Goal: Task Accomplishment & Management: Use online tool/utility

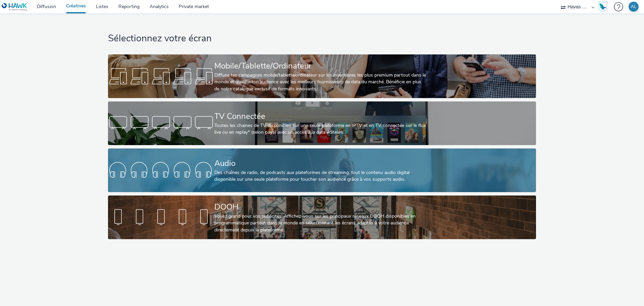
click at [190, 169] on div at bounding box center [161, 169] width 106 height 21
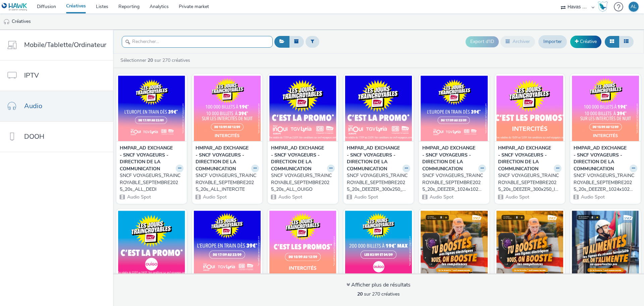
click at [174, 41] on input "text" at bounding box center [197, 42] width 151 height 12
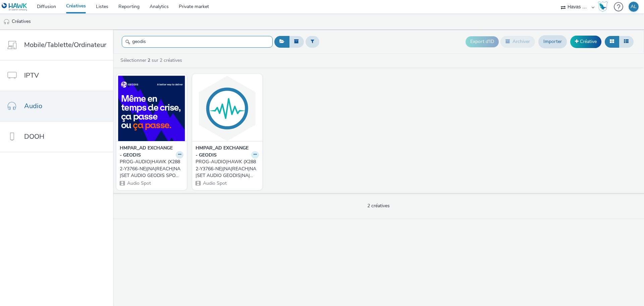
type input "geodis"
click at [252, 154] on button at bounding box center [255, 155] width 8 height 8
click at [229, 169] on link "Modifier" at bounding box center [234, 165] width 50 height 13
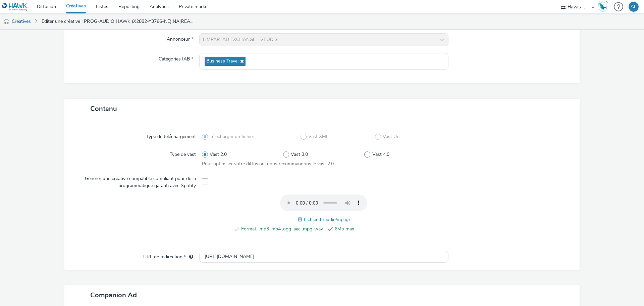
scroll to position [198, 0]
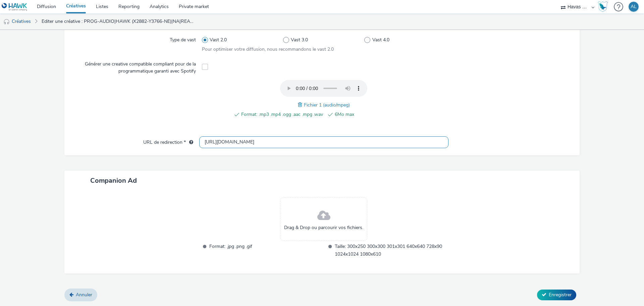
drag, startPoint x: 240, startPoint y: 140, endPoint x: 103, endPoint y: 136, distance: 137.3
click at [103, 139] on div "URL de redirection * [URL][DOMAIN_NAME]" at bounding box center [322, 142] width 502 height 12
paste input "s://[DOMAIN_NAME][URL]"
drag, startPoint x: 305, startPoint y: 143, endPoint x: 67, endPoint y: 141, distance: 237.8
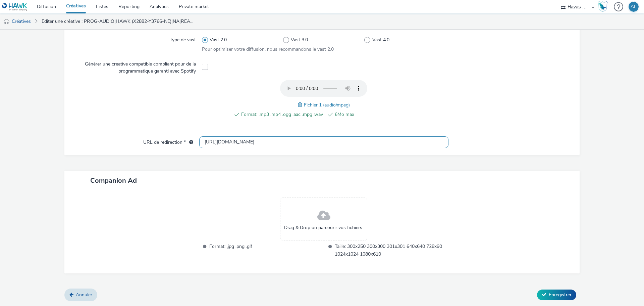
click at [67, 141] on div "Type de téléchargement Télécharger un fichier Vast XML Vast Url Type de vast Va…" at bounding box center [321, 79] width 515 height 151
type input "[URL][DOMAIN_NAME]"
click at [539, 290] on button "Enregistrer" at bounding box center [556, 294] width 39 height 11
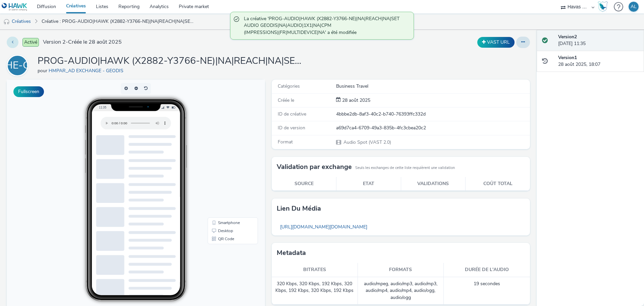
click at [10, 42] on button at bounding box center [13, 42] width 12 height 11
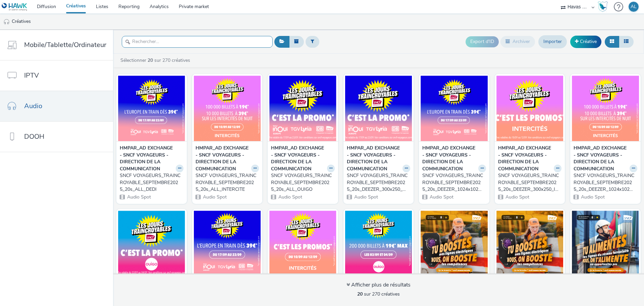
click at [152, 36] on input "text" at bounding box center [197, 42] width 151 height 12
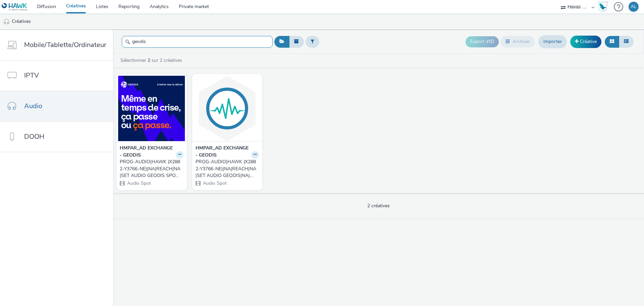
type input "geodis"
click at [179, 156] on button at bounding box center [180, 155] width 8 height 8
click at [155, 168] on link "Modifier" at bounding box center [158, 165] width 50 height 13
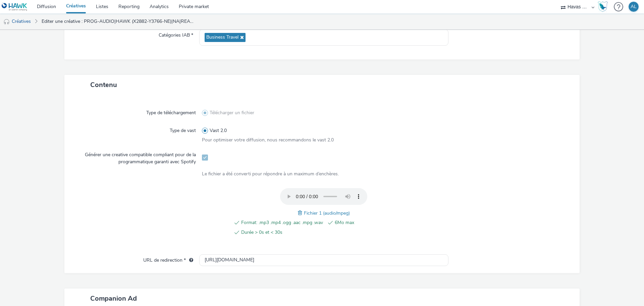
scroll to position [228, 0]
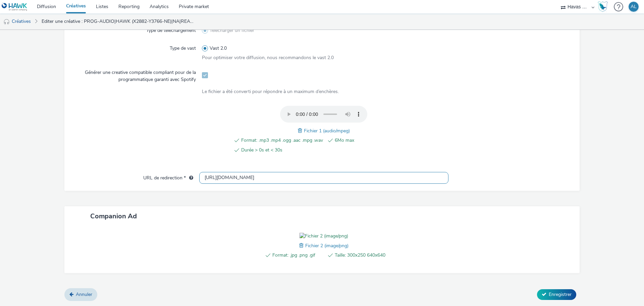
drag, startPoint x: 243, startPoint y: 141, endPoint x: -118, endPoint y: 143, distance: 361.3
click at [0, 143] on html "Diffusion Créatives Listes Reporting Analytics Private market Havas Media [GEOG…" at bounding box center [322, 153] width 644 height 306
paste input "s://[DOMAIN_NAME][URL]"
drag, startPoint x: 375, startPoint y: 138, endPoint x: 71, endPoint y: 135, distance: 303.9
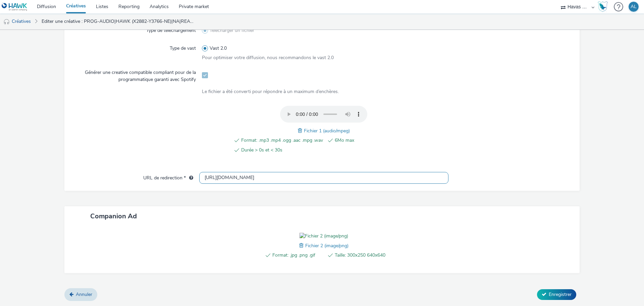
click at [71, 172] on div "URL de redirection * [URL][DOMAIN_NAME]" at bounding box center [322, 178] width 502 height 12
type input "[URL][DOMAIN_NAME]"
click at [106, 106] on div at bounding box center [138, 133] width 125 height 55
click at [549, 291] on span "Enregistrer" at bounding box center [560, 294] width 23 height 6
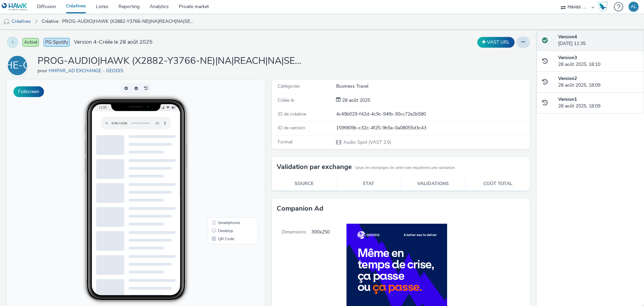
click at [8, 43] on button at bounding box center [13, 42] width 12 height 11
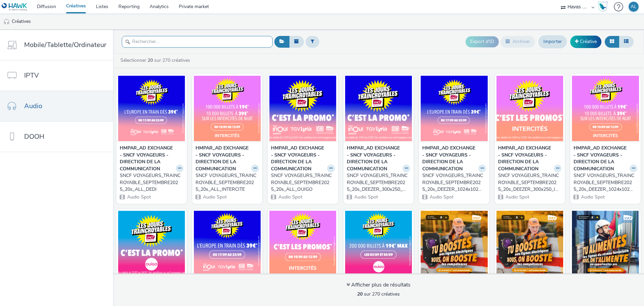
click at [168, 36] on input "text" at bounding box center [197, 42] width 151 height 12
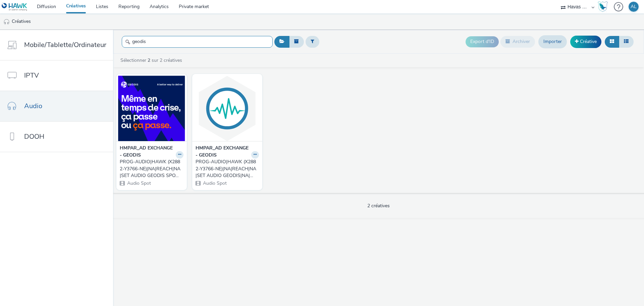
type input "geodis"
click at [217, 150] on strong "HMPAR_AD EXCHANGE - GEODIS" at bounding box center [223, 152] width 54 height 14
click at [222, 114] on img at bounding box center [227, 107] width 67 height 65
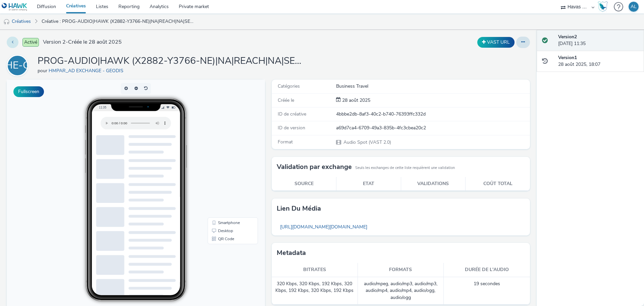
click at [9, 43] on button at bounding box center [13, 42] width 12 height 11
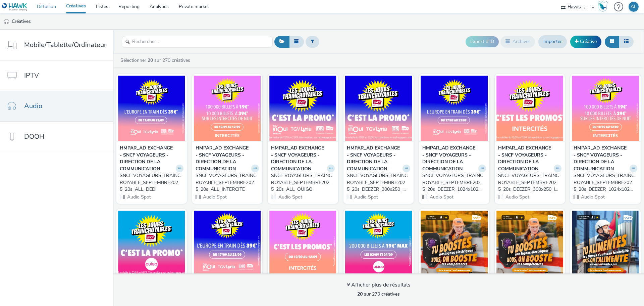
click at [52, 6] on link "Diffusion" at bounding box center [46, 6] width 29 height 13
